Goal: Transaction & Acquisition: Purchase product/service

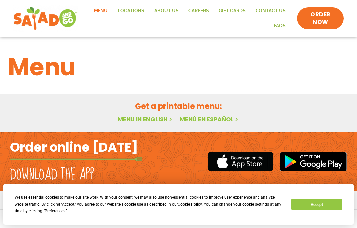
scroll to position [3, 0]
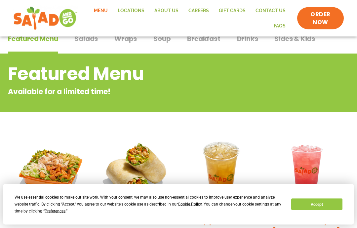
scroll to position [56, 0]
click at [305, 210] on button "Accept" at bounding box center [316, 205] width 51 height 12
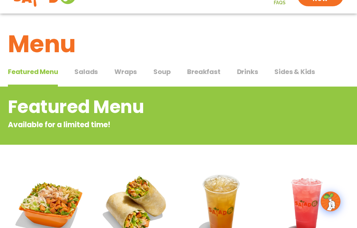
scroll to position [0, 0]
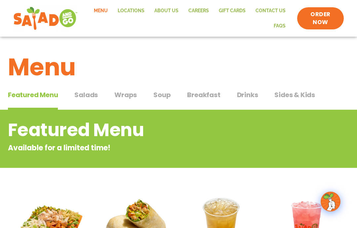
click at [206, 97] on span "Breakfast" at bounding box center [203, 95] width 33 height 10
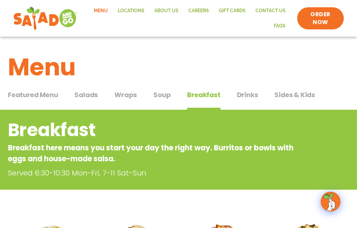
click at [126, 96] on span "Wraps" at bounding box center [125, 95] width 22 height 10
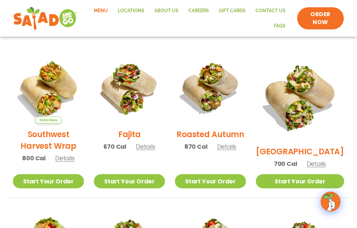
scroll to position [153, 0]
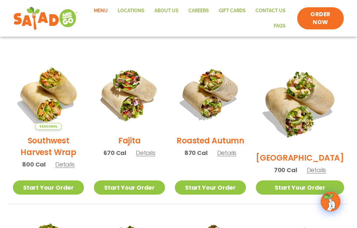
click at [229, 140] on h2 "Roasted Autumn" at bounding box center [210, 141] width 68 height 12
click at [301, 152] on h2 "[GEOGRAPHIC_DATA]" at bounding box center [300, 158] width 88 height 12
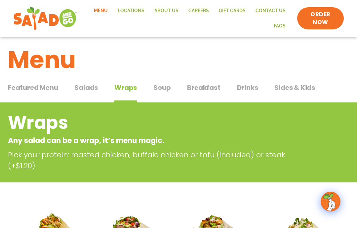
scroll to position [0, 0]
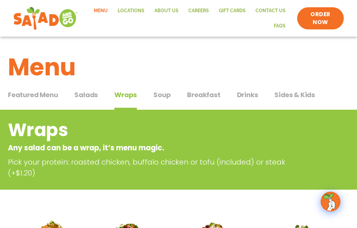
click at [88, 97] on span "Salads" at bounding box center [85, 95] width 23 height 10
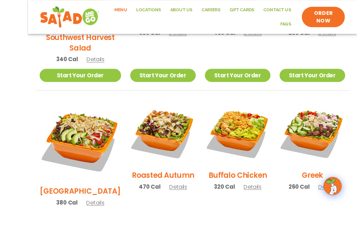
scroll to position [299, 0]
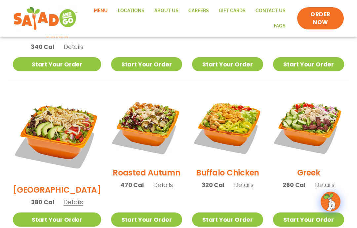
click at [54, 184] on h2 "[GEOGRAPHIC_DATA]" at bounding box center [57, 190] width 88 height 12
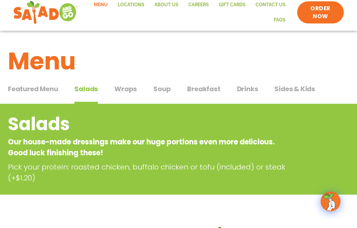
scroll to position [0, 0]
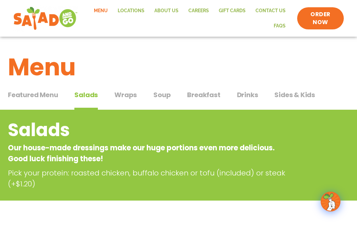
click at [162, 88] on div "Featured Menu Featured Menu Salads Salads Wraps Wraps Soup Soup Breakfast Break…" at bounding box center [178, 99] width 341 height 22
click at [165, 94] on span "Soup" at bounding box center [161, 95] width 17 height 10
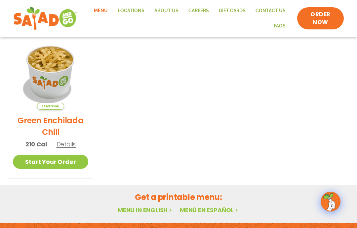
scroll to position [166, 0]
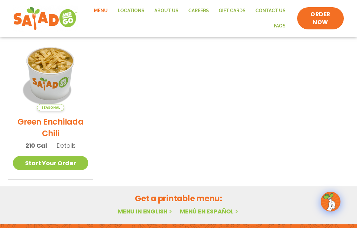
click at [73, 125] on h2 "Green Enchilada Chili" at bounding box center [50, 127] width 75 height 23
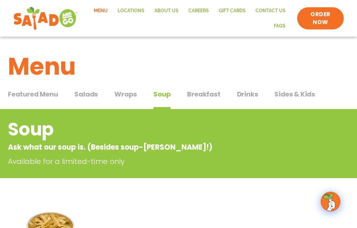
scroll to position [0, 0]
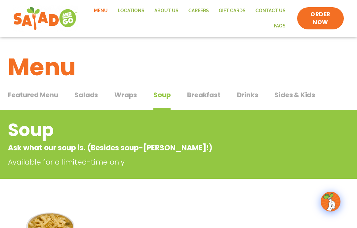
click at [128, 91] on span "Wraps" at bounding box center [125, 95] width 22 height 10
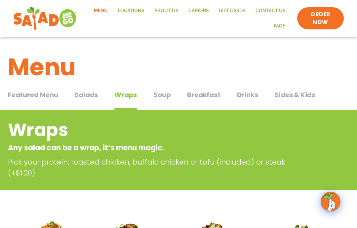
click at [42, 90] on span "Featured Menu" at bounding box center [33, 95] width 50 height 10
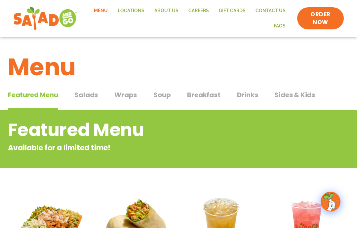
click at [129, 93] on span "Wraps" at bounding box center [125, 95] width 22 height 10
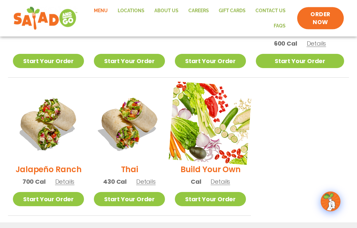
scroll to position [435, 0]
click at [237, 110] on img at bounding box center [210, 122] width 83 height 83
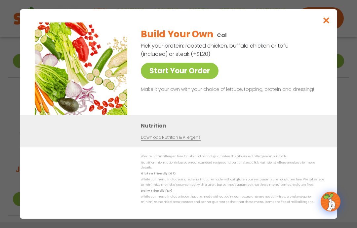
click at [192, 75] on div "Build Your Own Cal Pick your protein: roasted chicken, buffalo chicken or tofu …" at bounding box center [231, 68] width 180 height 93
click at [197, 79] on link "Start Your Order" at bounding box center [180, 71] width 78 height 16
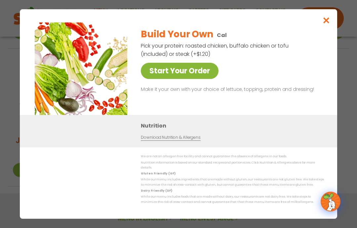
click at [170, 73] on link "Start Your Order" at bounding box center [180, 71] width 78 height 16
